Goal: Check status: Check status

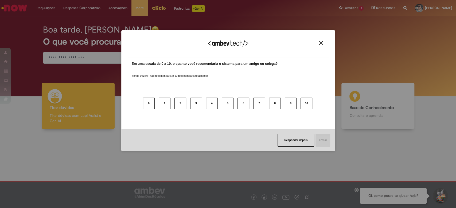
click at [322, 42] on img "Close" at bounding box center [321, 43] width 4 height 4
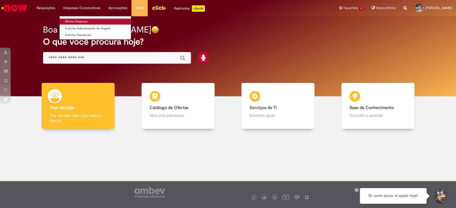
click at [90, 22] on link "Minhas Despesas" at bounding box center [95, 22] width 71 height 6
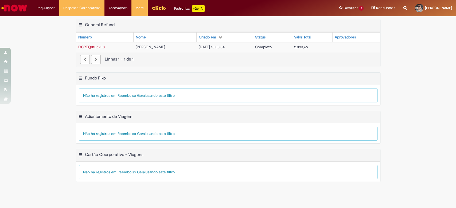
click at [225, 37] on th "Criado em" at bounding box center [225, 38] width 57 height 10
click at [98, 58] on div "paginação" at bounding box center [96, 59] width 10 height 9
click at [81, 78] on button "Fundo Fixo Menu de contexto" at bounding box center [80, 79] width 4 height 7
click at [86, 43] on td "DCREQ0156250" at bounding box center [104, 47] width 57 height 10
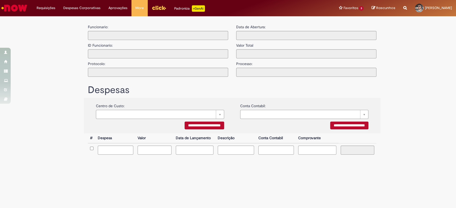
click at [87, 48] on div "Funcionario: ID Funcionario: Protocolo: Aprovadores:" at bounding box center [158, 49] width 148 height 55
type input "**********"
